Goal: Task Accomplishment & Management: Use online tool/utility

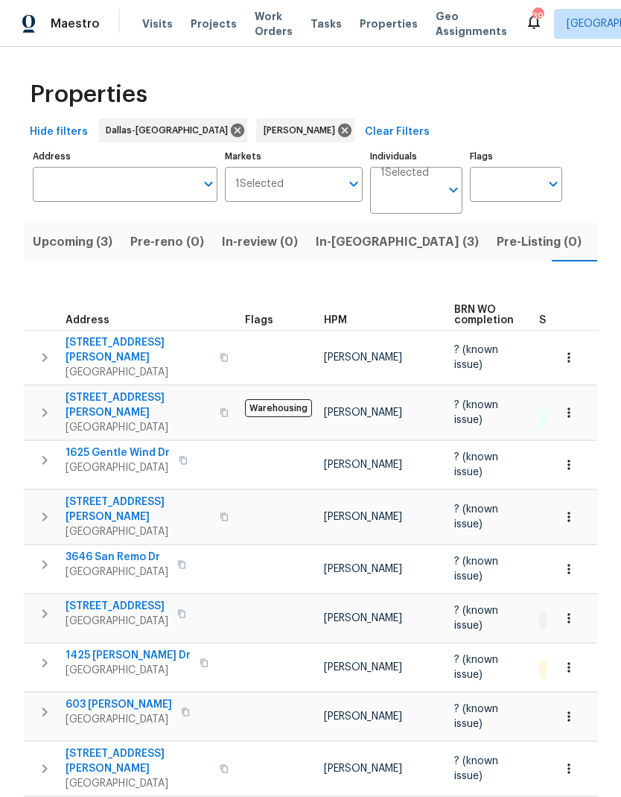
scroll to position [0, 34]
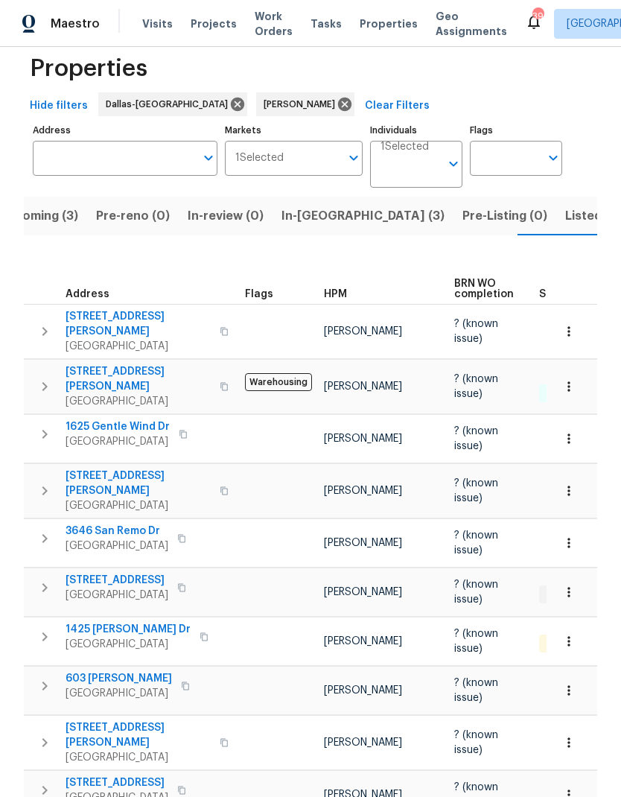
click at [306, 203] on button "In-[GEOGRAPHIC_DATA] (3)" at bounding box center [363, 216] width 181 height 39
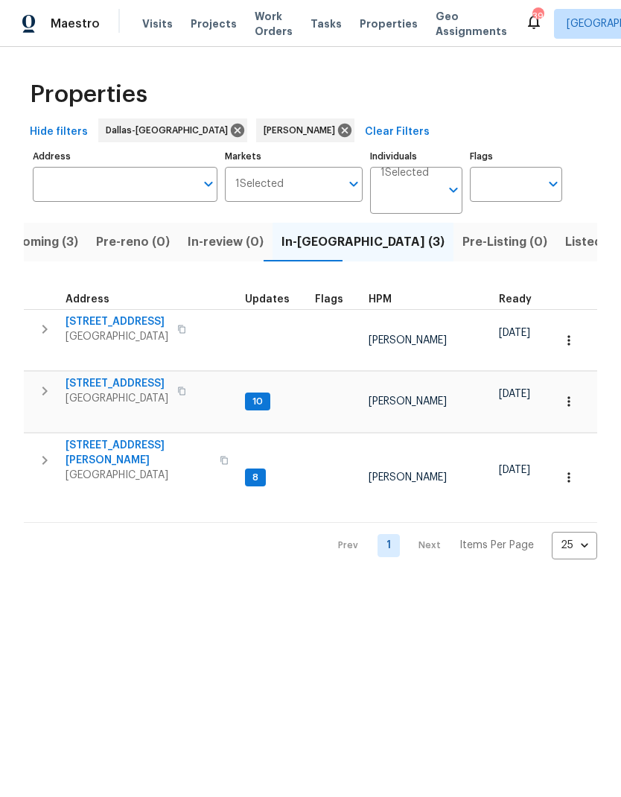
click at [38, 382] on icon "button" at bounding box center [45, 391] width 18 height 18
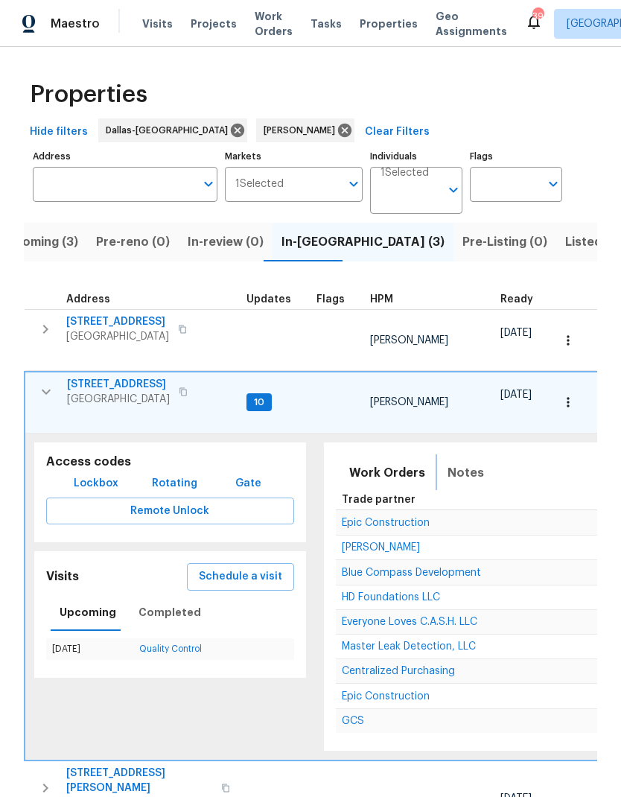
click at [459, 462] on span "Notes" at bounding box center [466, 472] width 36 height 21
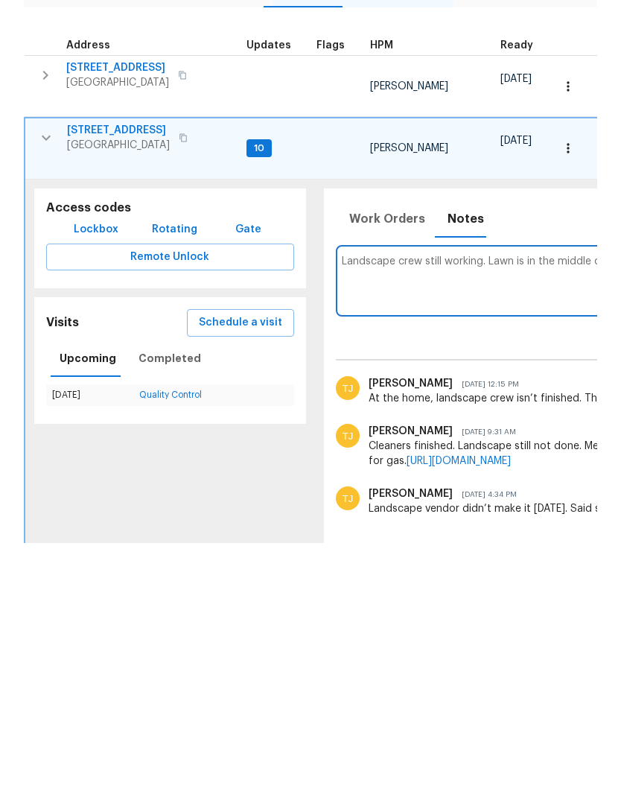
scroll to position [0, 290]
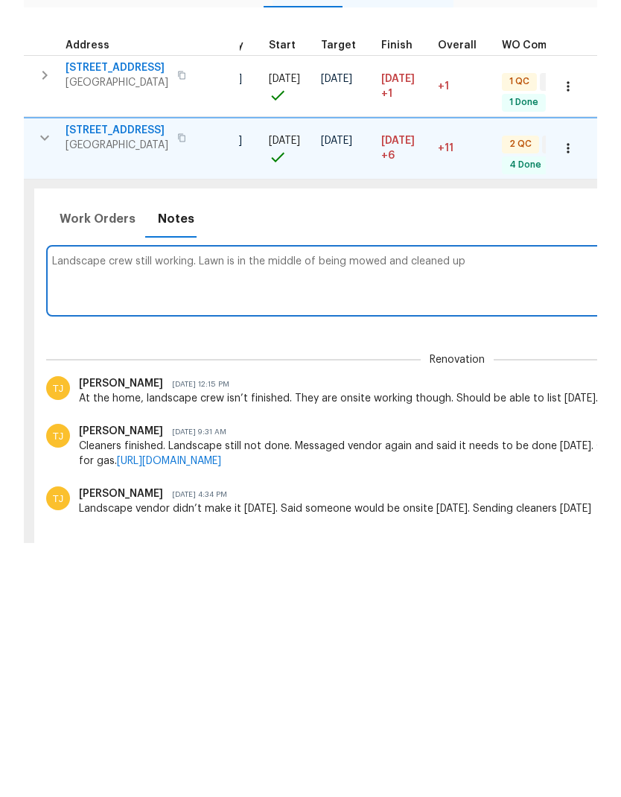
type textarea "Landscape crew still working. Lawn is in the middle of being mowed and cleaned …"
click at [542, 693] on div "Cleaners finished. Landscape still not done. Messaged vendor again and said it …" at bounding box center [458, 708] width 758 height 30
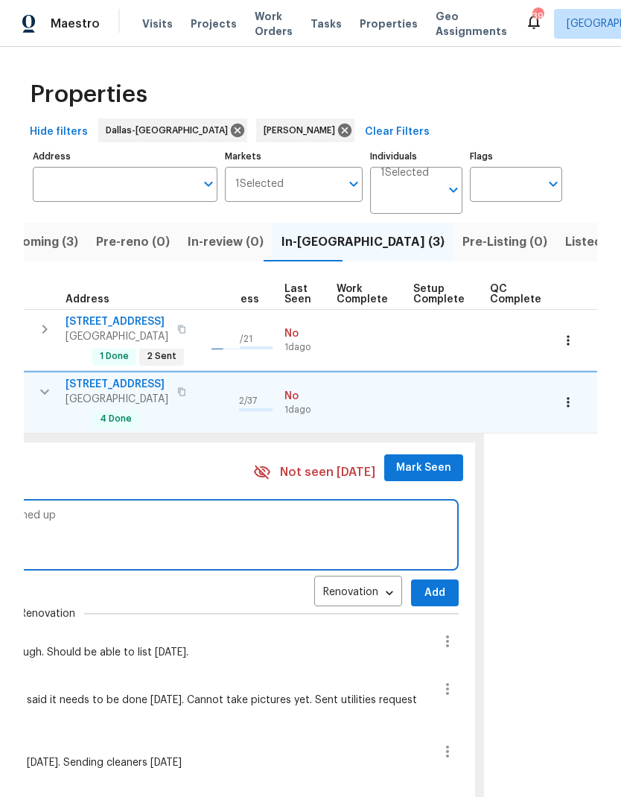
scroll to position [12, 679]
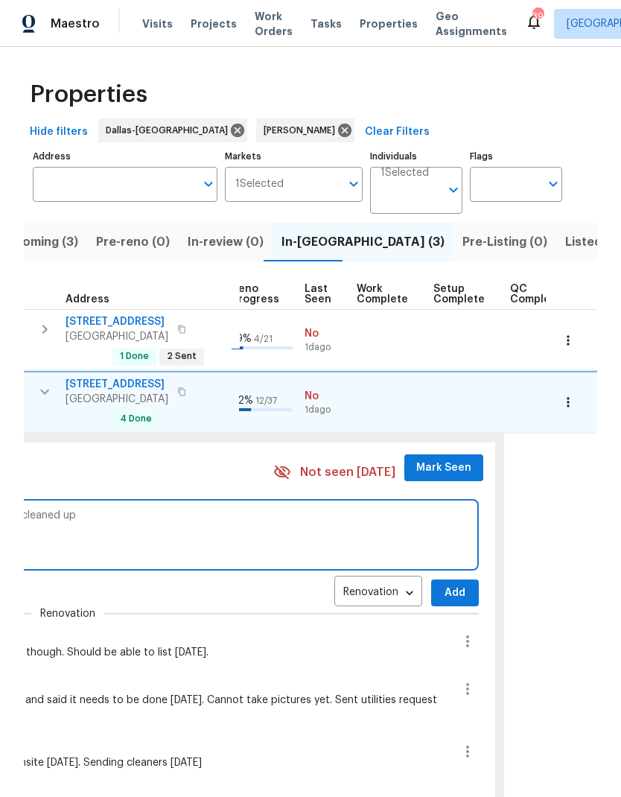
click at [444, 584] on span "Add" at bounding box center [455, 593] width 24 height 19
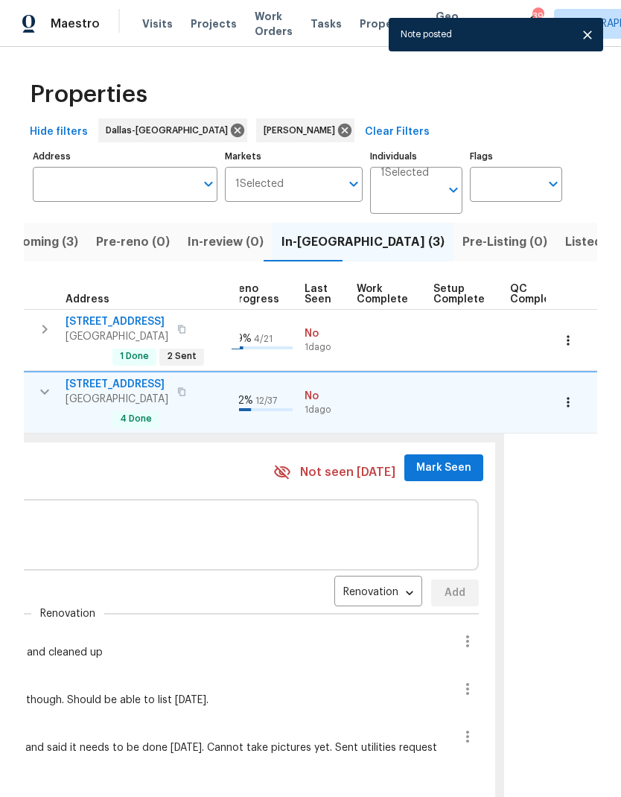
click at [433, 459] on span "Mark Seen" at bounding box center [443, 468] width 55 height 19
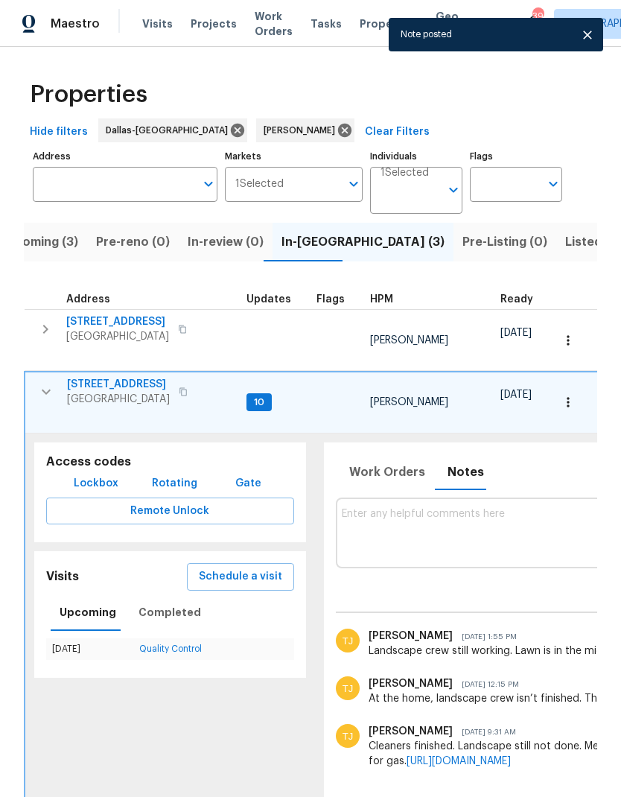
scroll to position [10, 0]
click at [46, 383] on icon "button" at bounding box center [46, 392] width 18 height 18
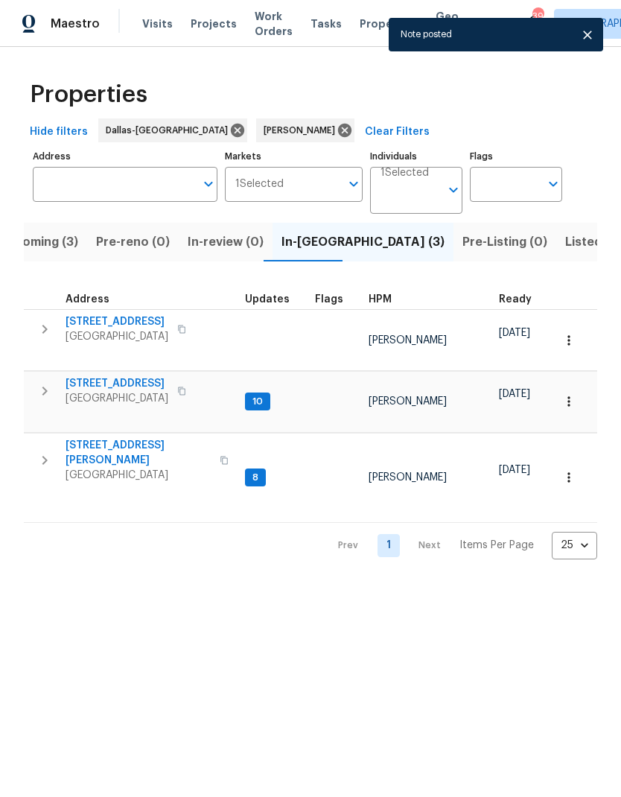
scroll to position [0, 0]
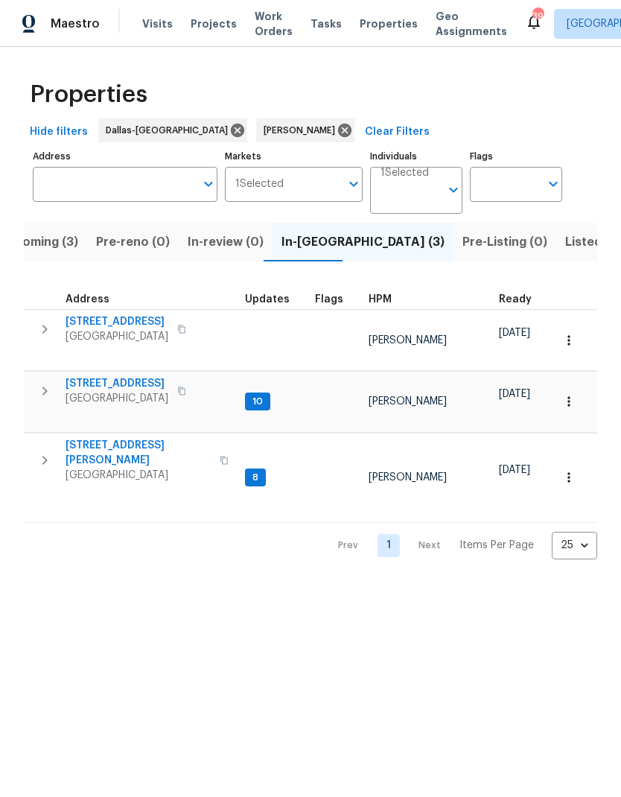
click at [48, 321] on icon "button" at bounding box center [45, 329] width 18 height 18
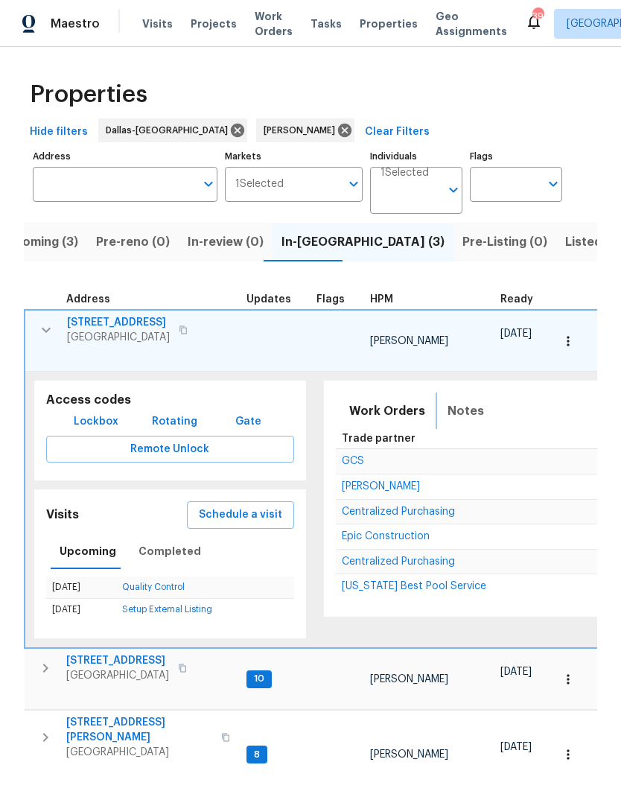
click at [451, 402] on button "Notes" at bounding box center [466, 411] width 54 height 36
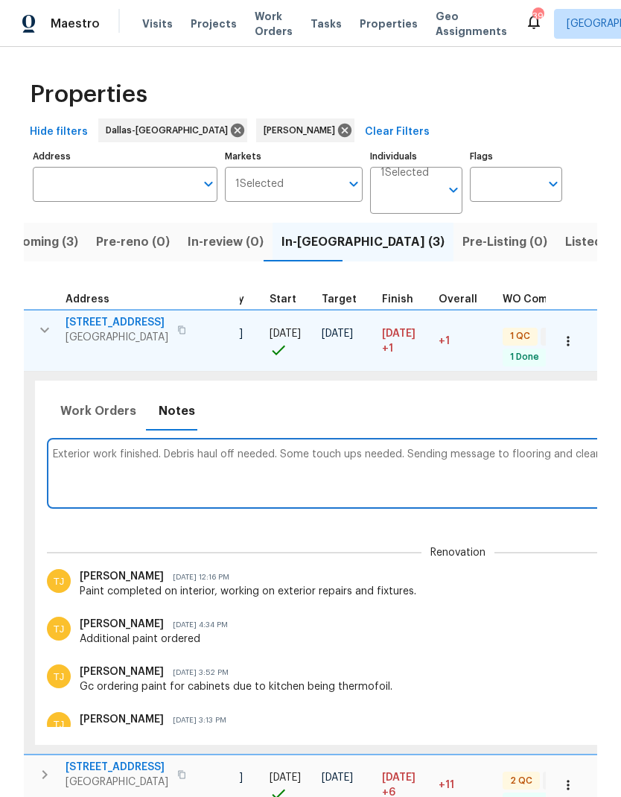
scroll to position [12, 577]
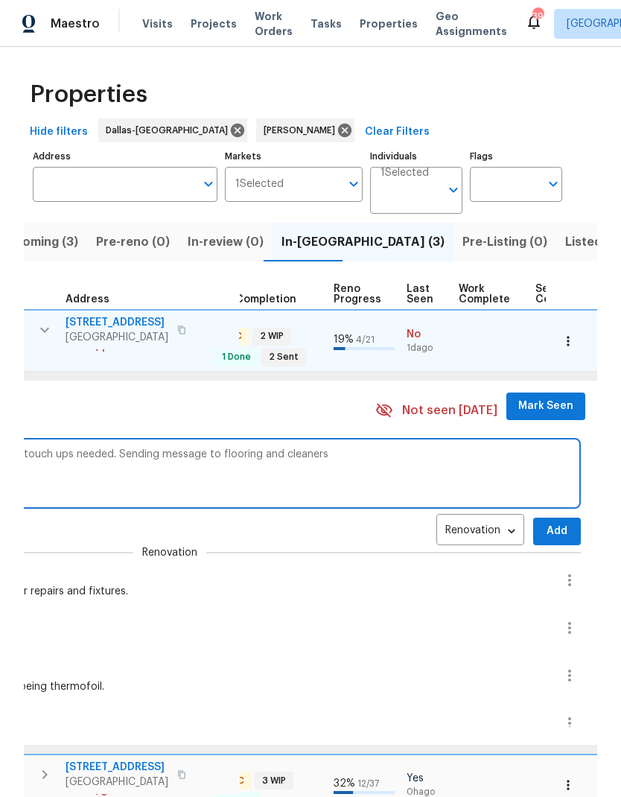
type textarea "Exterior work finished. Debris haul off needed. Some touch ups needed. Sending …"
click at [545, 522] on span "Add" at bounding box center [557, 531] width 24 height 19
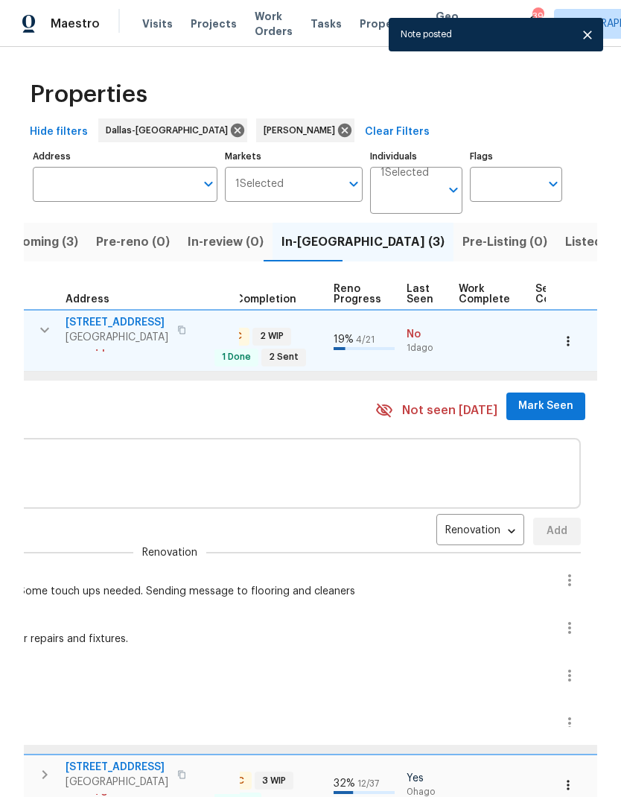
click at [528, 397] on span "Mark Seen" at bounding box center [545, 406] width 55 height 19
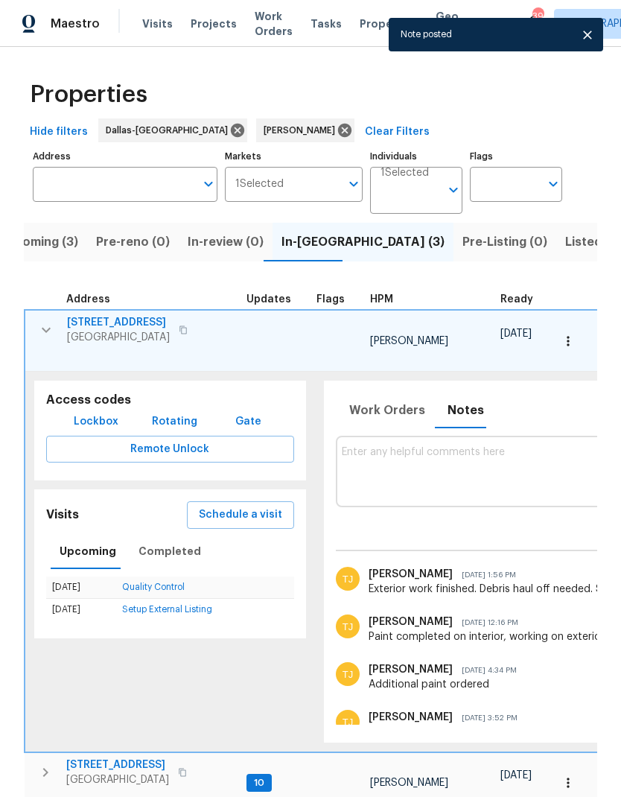
scroll to position [12, 0]
click at [42, 321] on icon "button" at bounding box center [46, 330] width 18 height 18
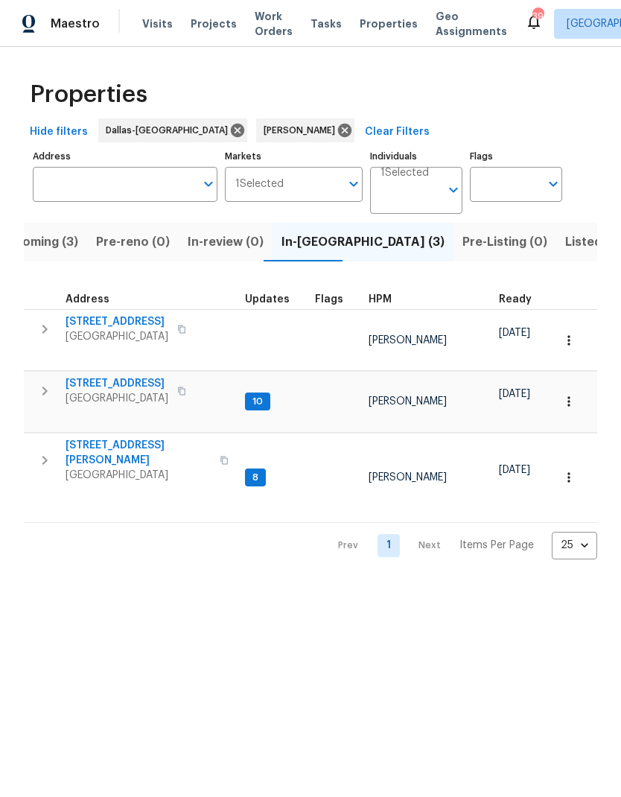
click at [46, 451] on icon "button" at bounding box center [45, 460] width 18 height 18
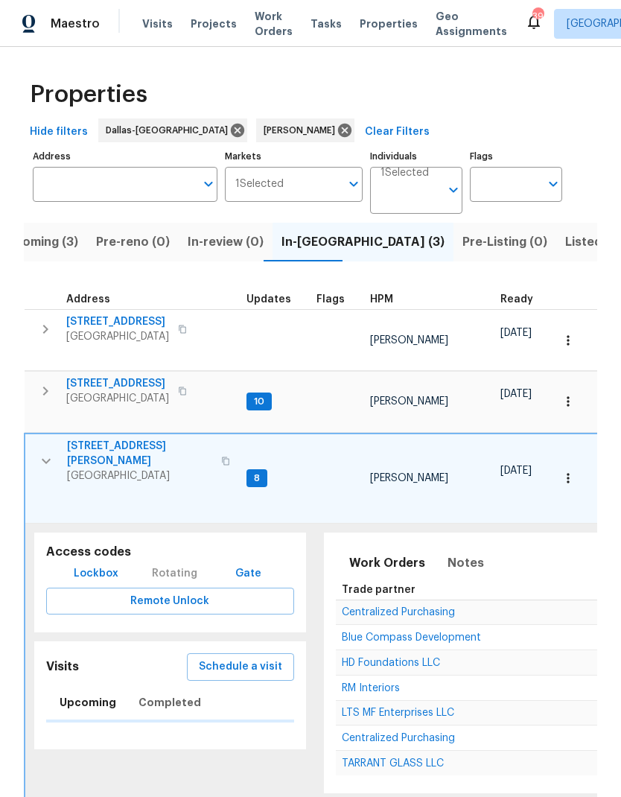
scroll to position [0, 0]
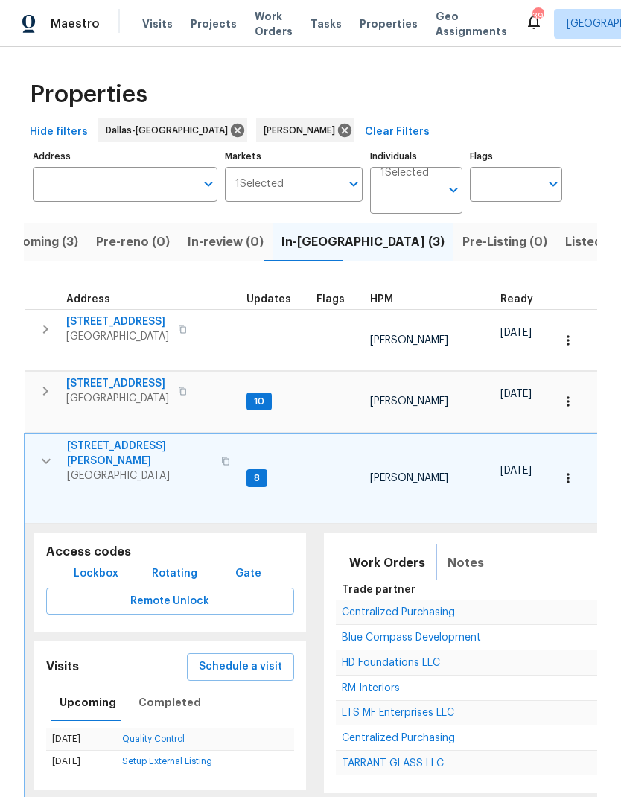
click at [458, 553] on span "Notes" at bounding box center [466, 563] width 36 height 21
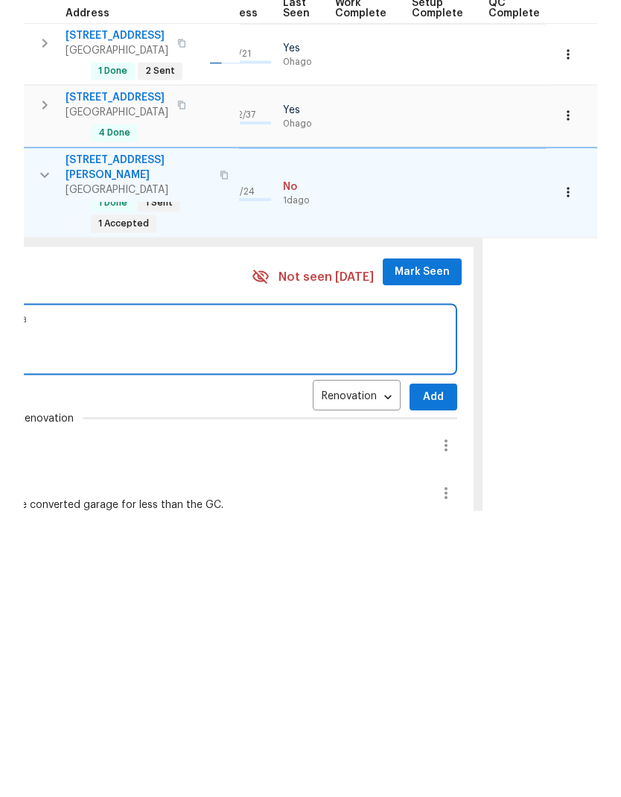
scroll to position [0, 698]
type textarea "Appliances delivered. Sent window vendor a message, waiting on reply for eta"
click at [428, 674] on span "Add" at bounding box center [436, 683] width 24 height 19
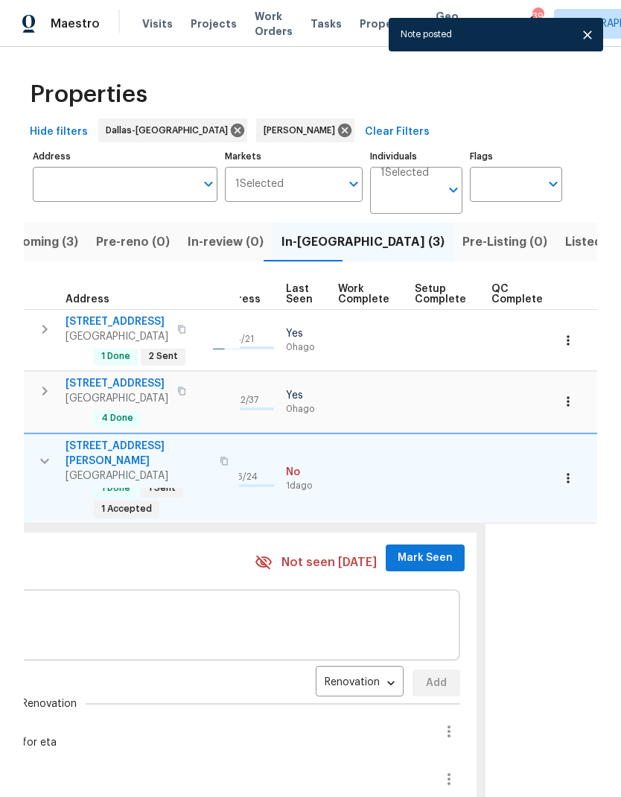
click at [430, 549] on span "Mark Seen" at bounding box center [425, 558] width 55 height 19
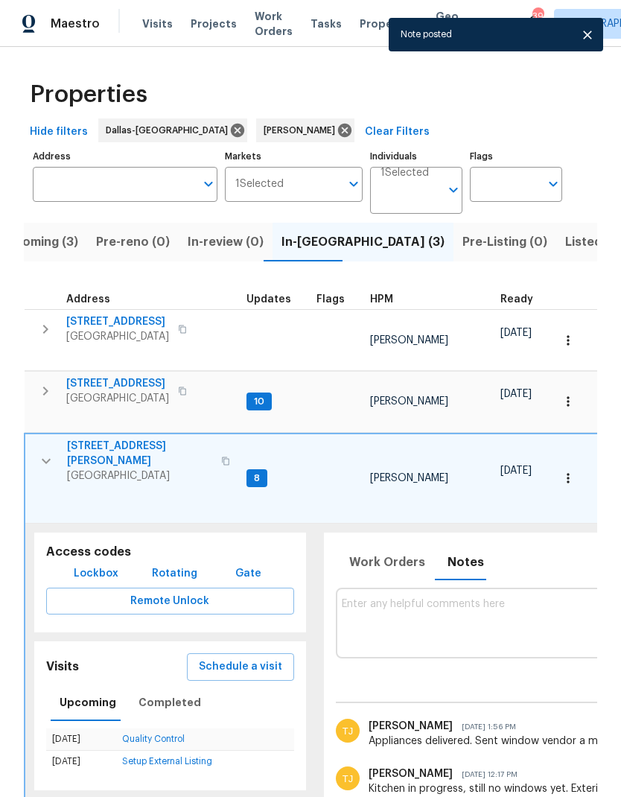
scroll to position [0, 0]
click at [49, 452] on icon "button" at bounding box center [46, 461] width 18 height 18
